Goal: Transaction & Acquisition: Purchase product/service

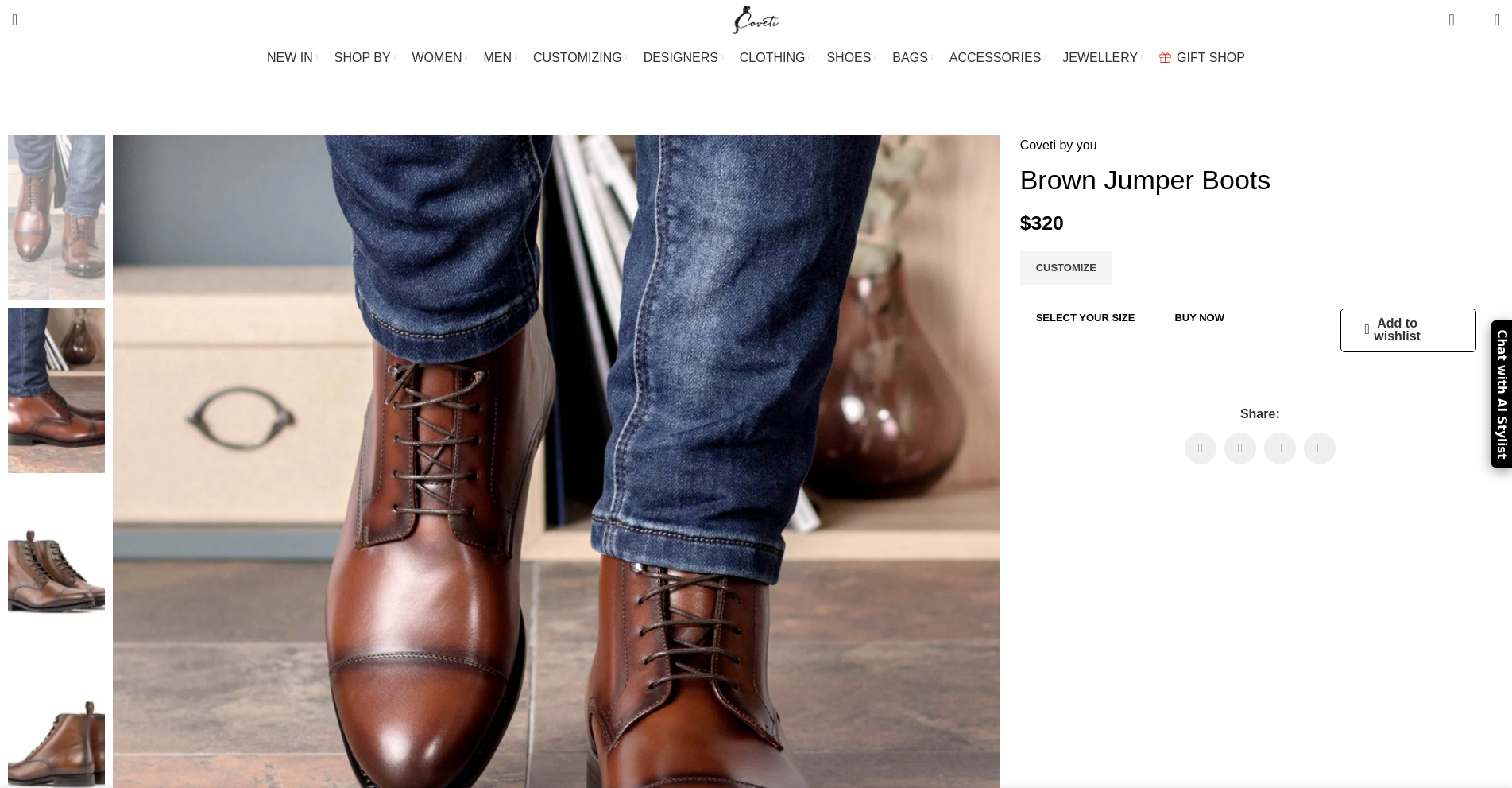
click at [105, 653] on img at bounding box center [56, 736] width 97 height 165
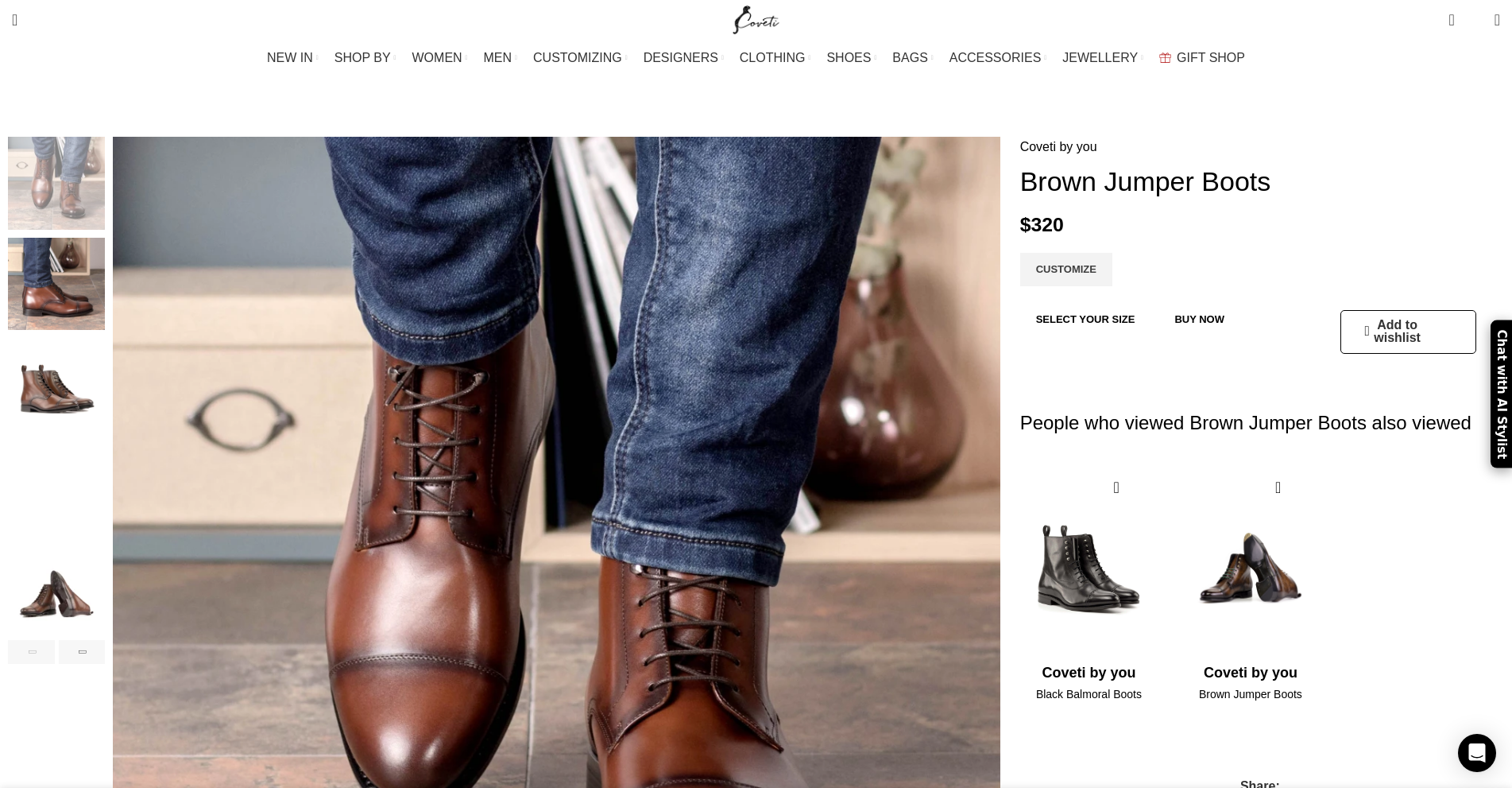
scroll to position [0, 167]
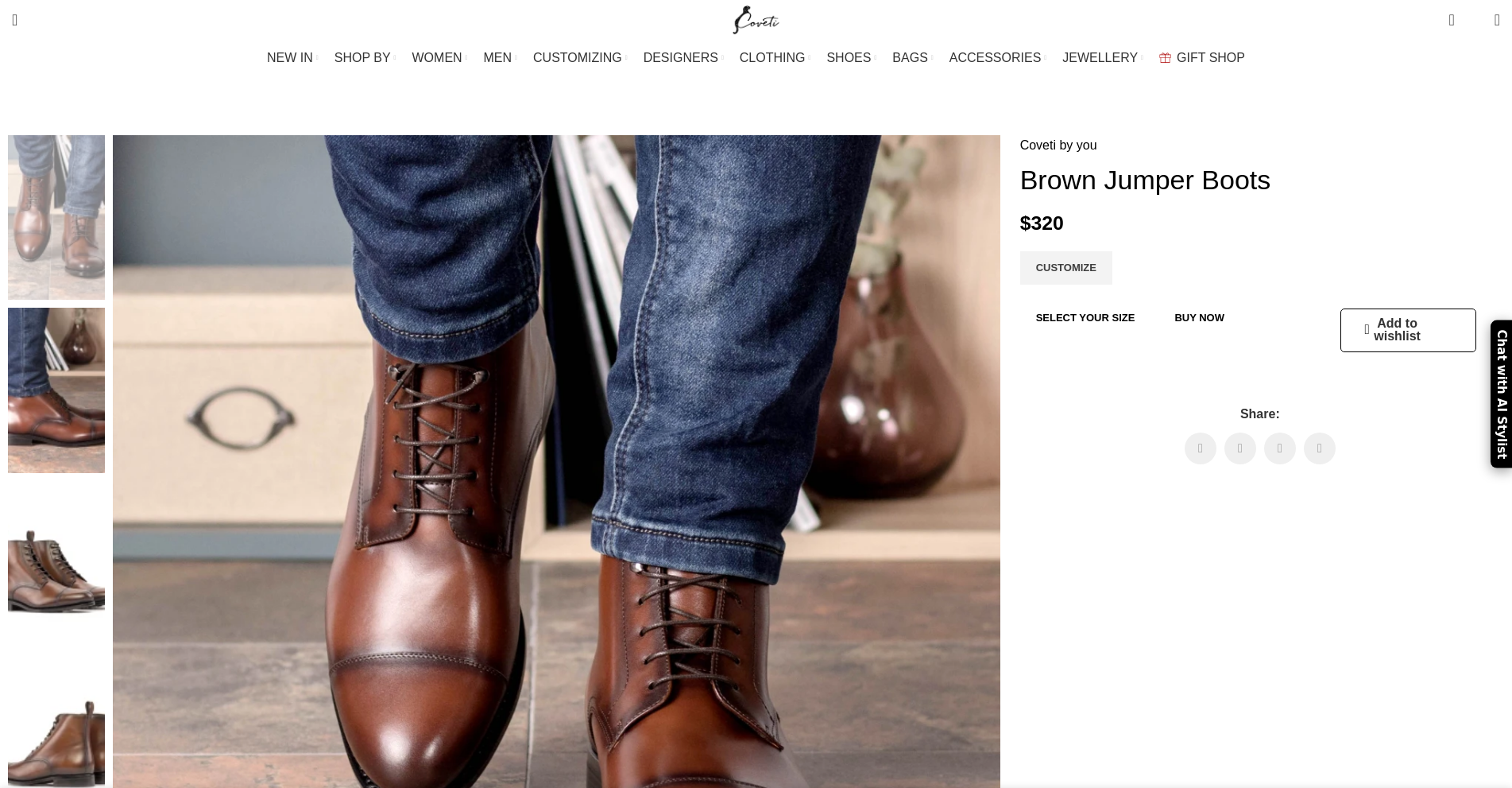
click at [105, 481] on img at bounding box center [56, 563] width 97 height 165
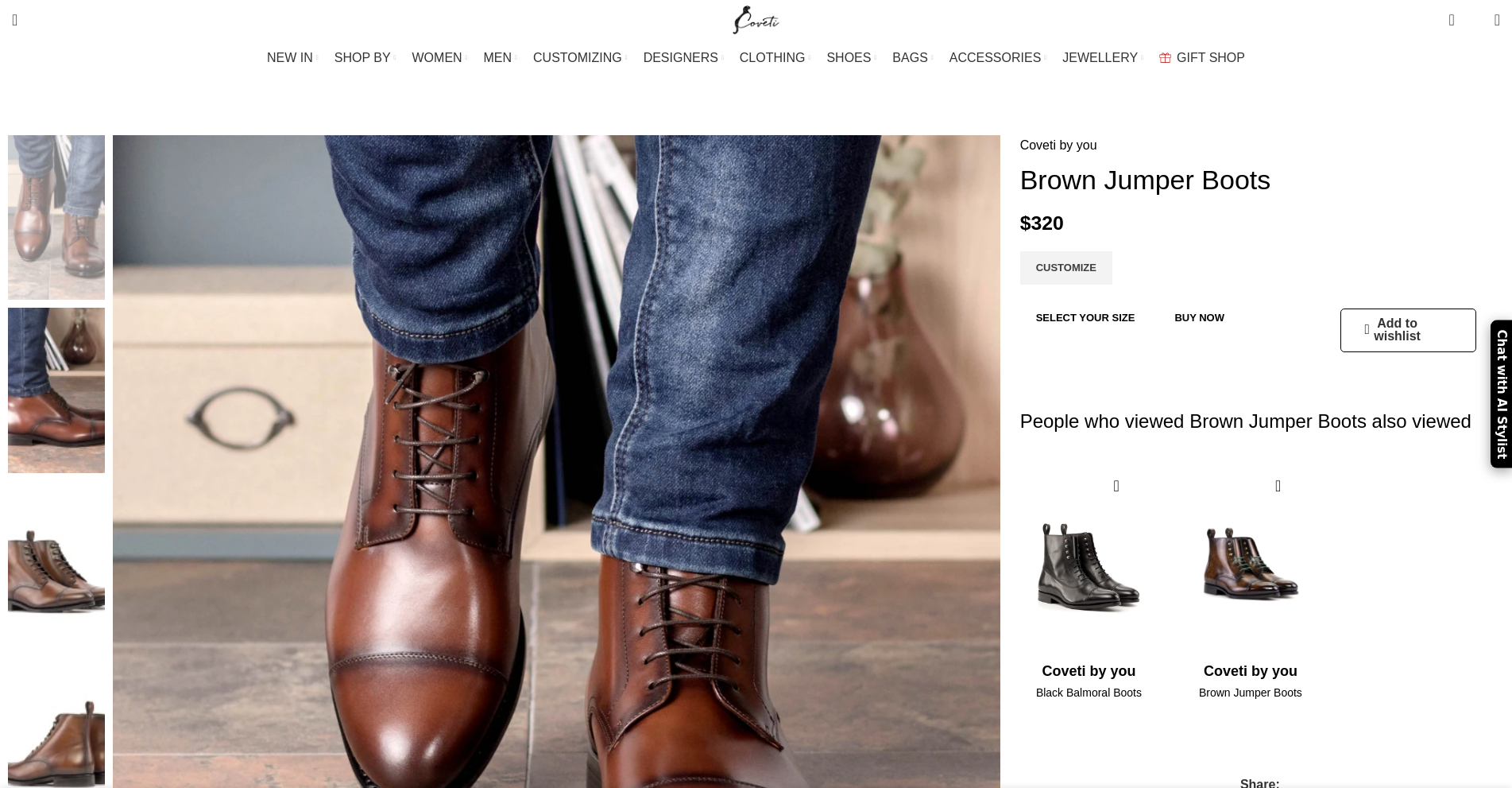
click at [105, 481] on img at bounding box center [56, 563] width 97 height 165
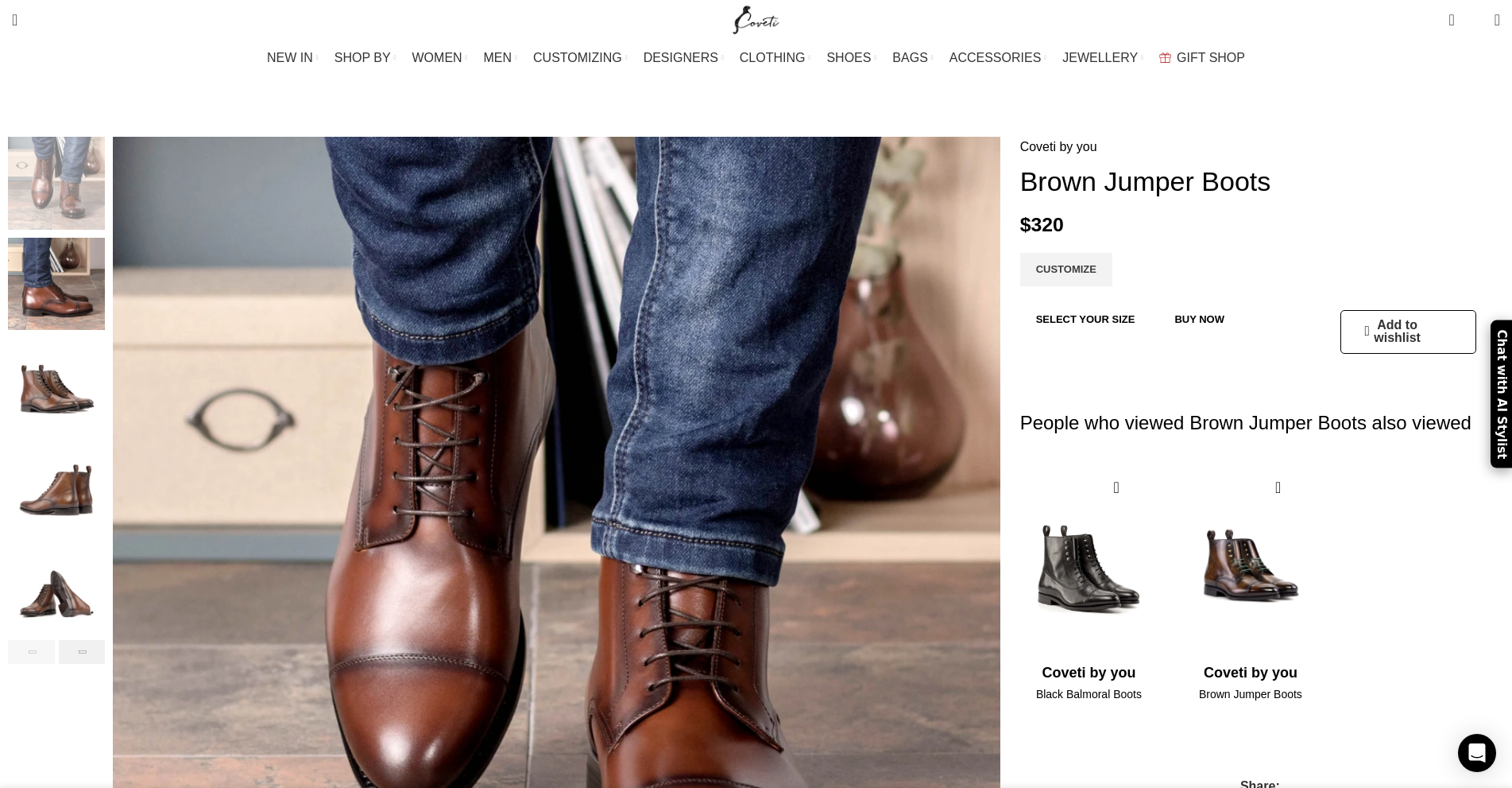
click at [106, 640] on div "Next slide" at bounding box center [82, 651] width 47 height 23
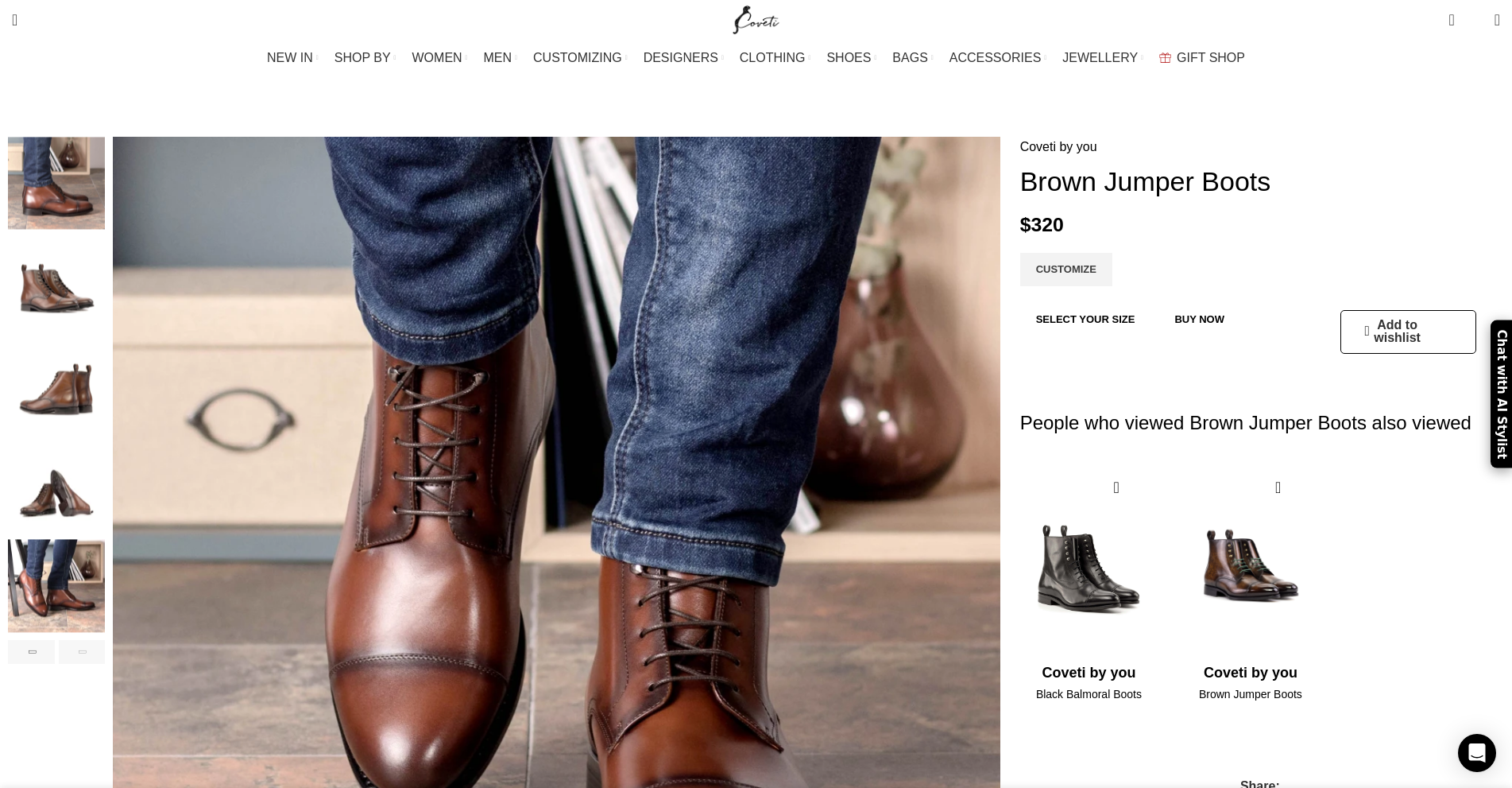
click at [105, 585] on img "6 / 6" at bounding box center [56, 585] width 97 height 93
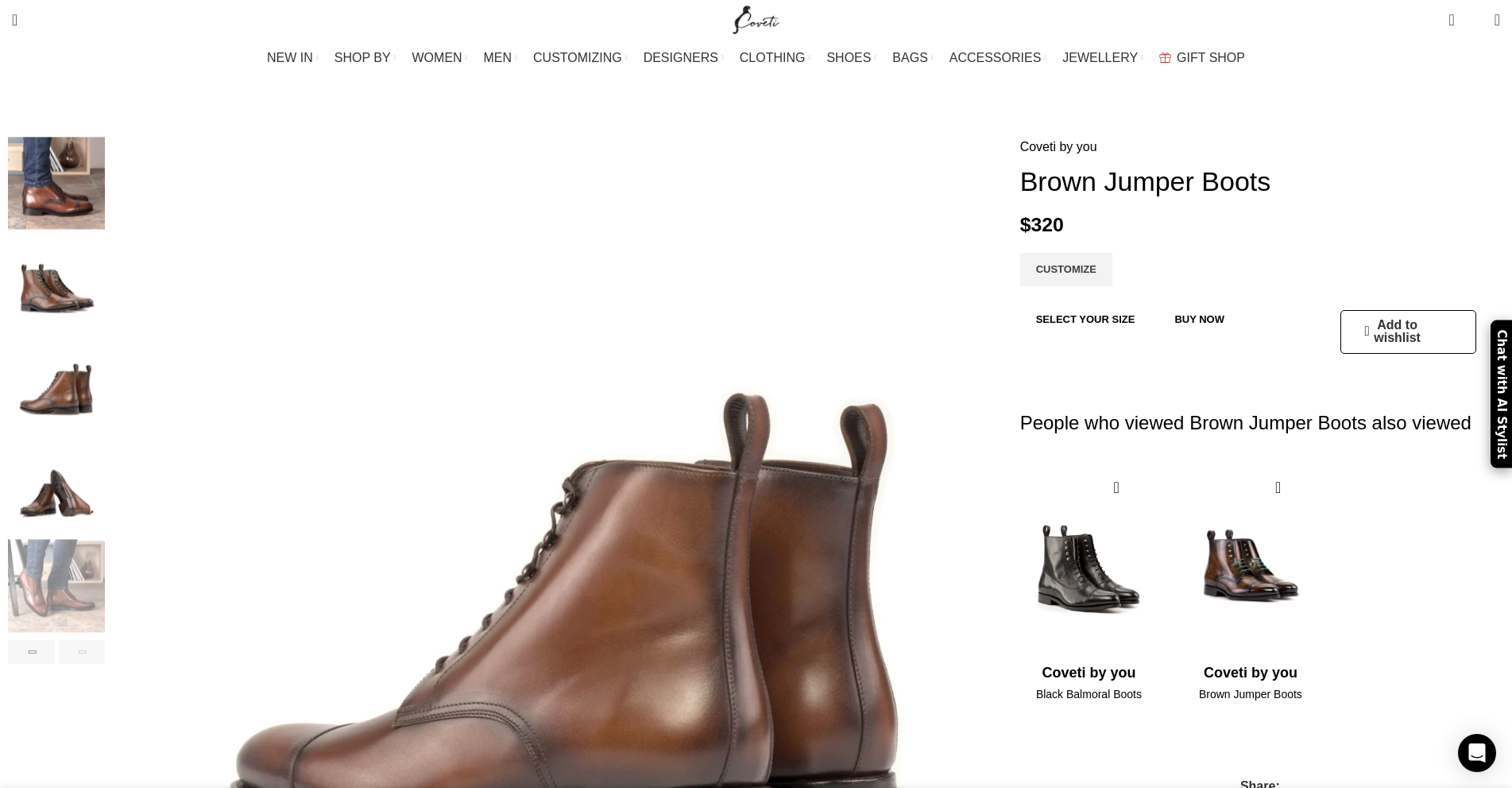
click at [105, 456] on img "5 / 6" at bounding box center [56, 485] width 97 height 93
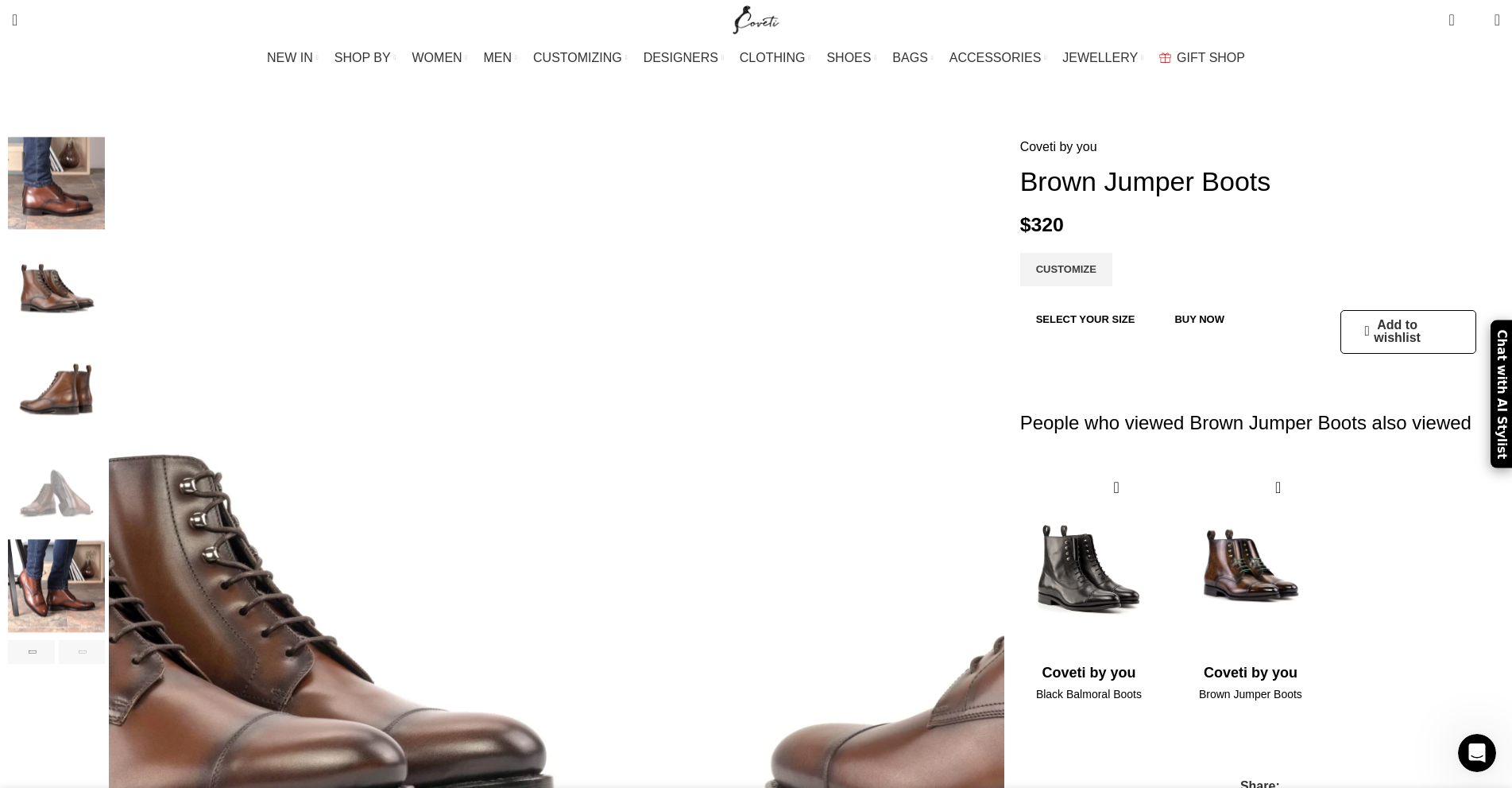
scroll to position [0, 334]
